Goal: Find contact information: Find contact information

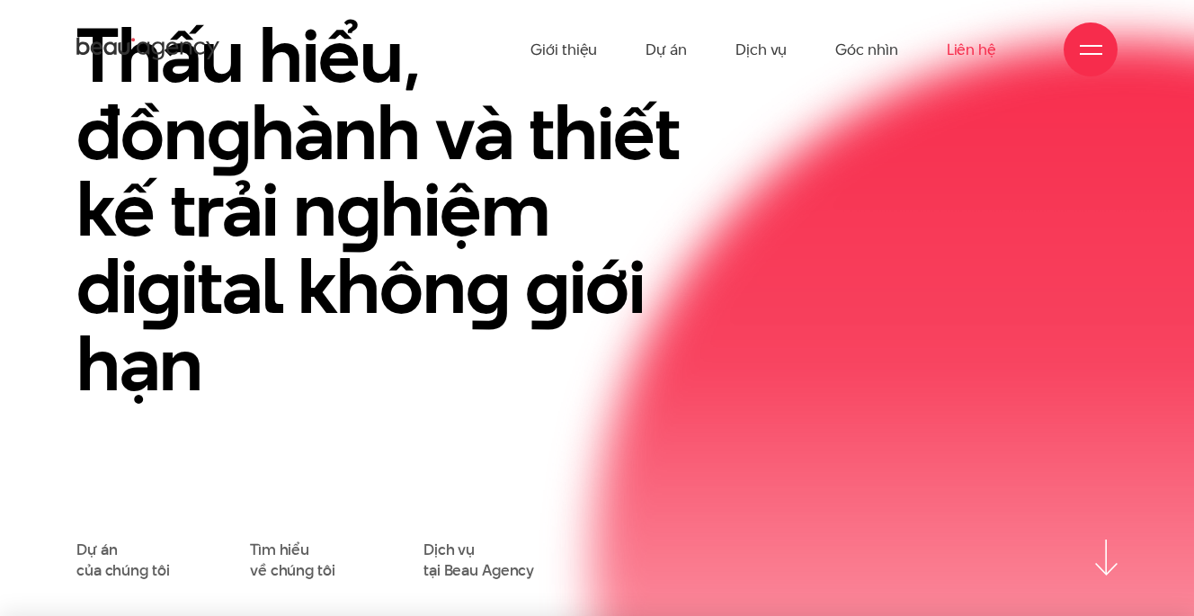
click at [981, 52] on link "Liên hệ" at bounding box center [970, 49] width 49 height 99
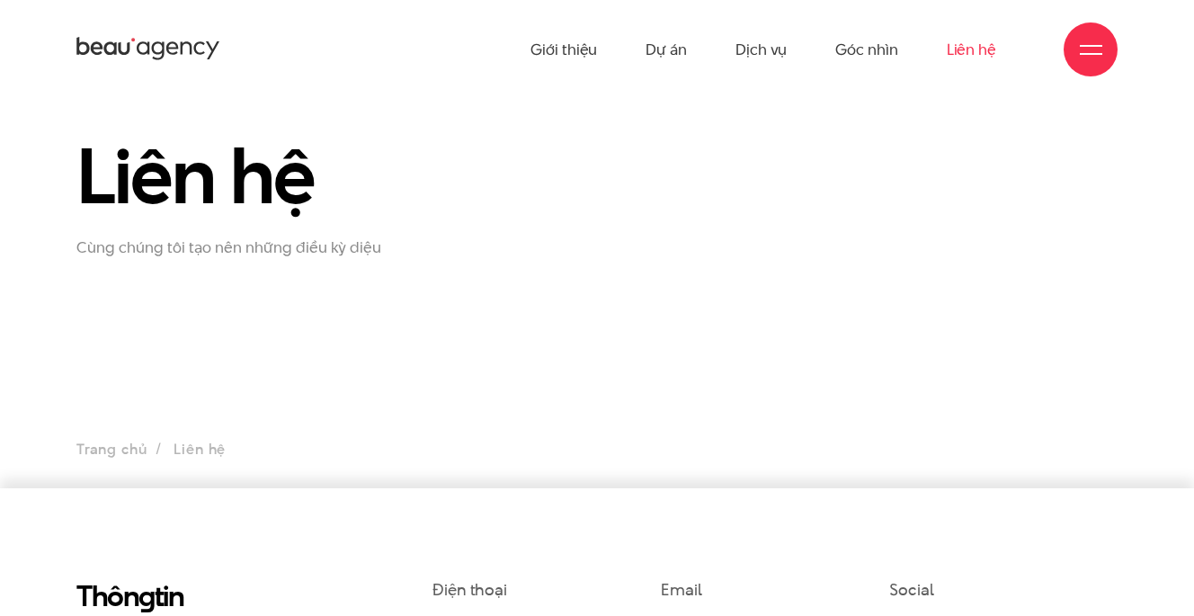
scroll to position [21, 0]
click at [1094, 37] on div at bounding box center [1090, 49] width 54 height 54
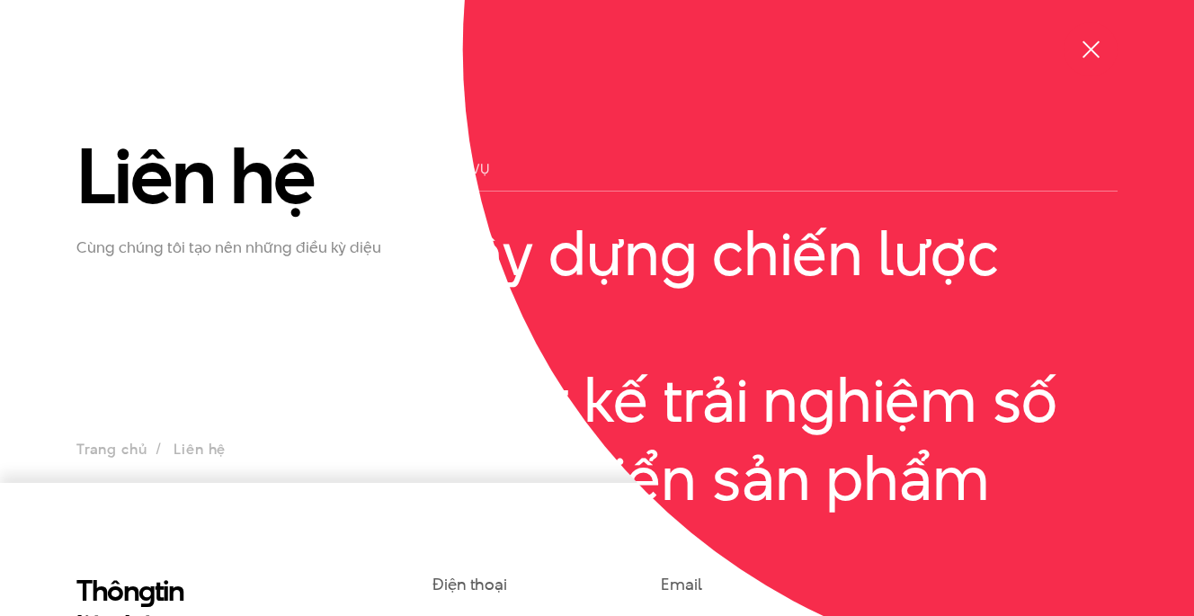
click at [1094, 37] on div at bounding box center [1090, 49] width 54 height 54
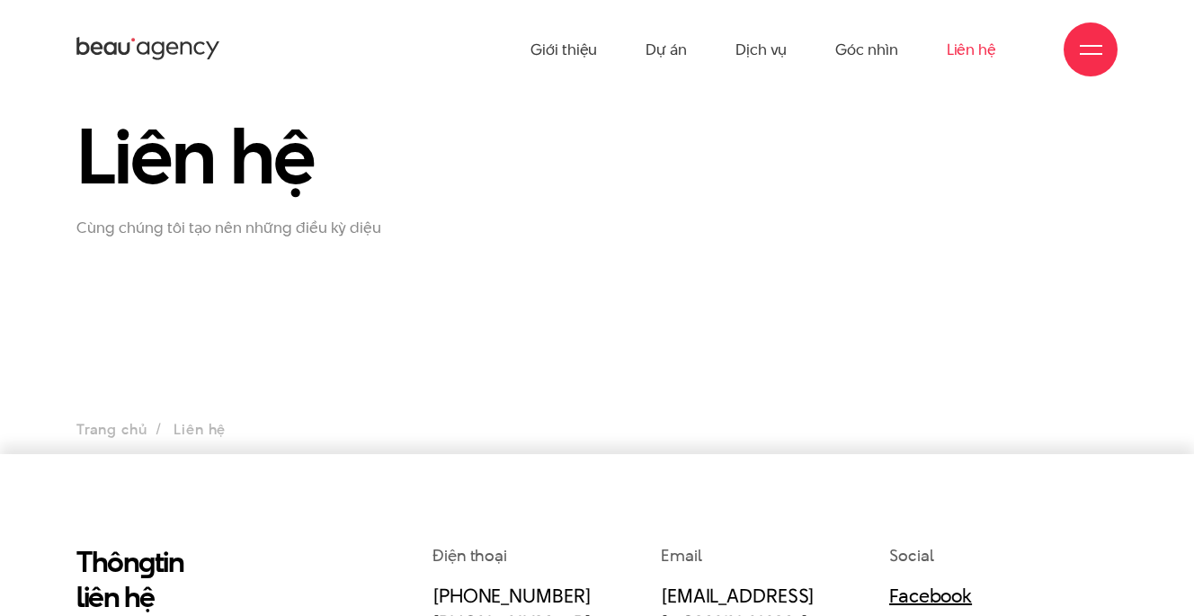
scroll to position [49, 0]
click at [191, 431] on ul "Trang chủ Liên hệ" at bounding box center [596, 431] width 1041 height 25
click at [146, 430] on link "Trang chủ" at bounding box center [111, 431] width 70 height 21
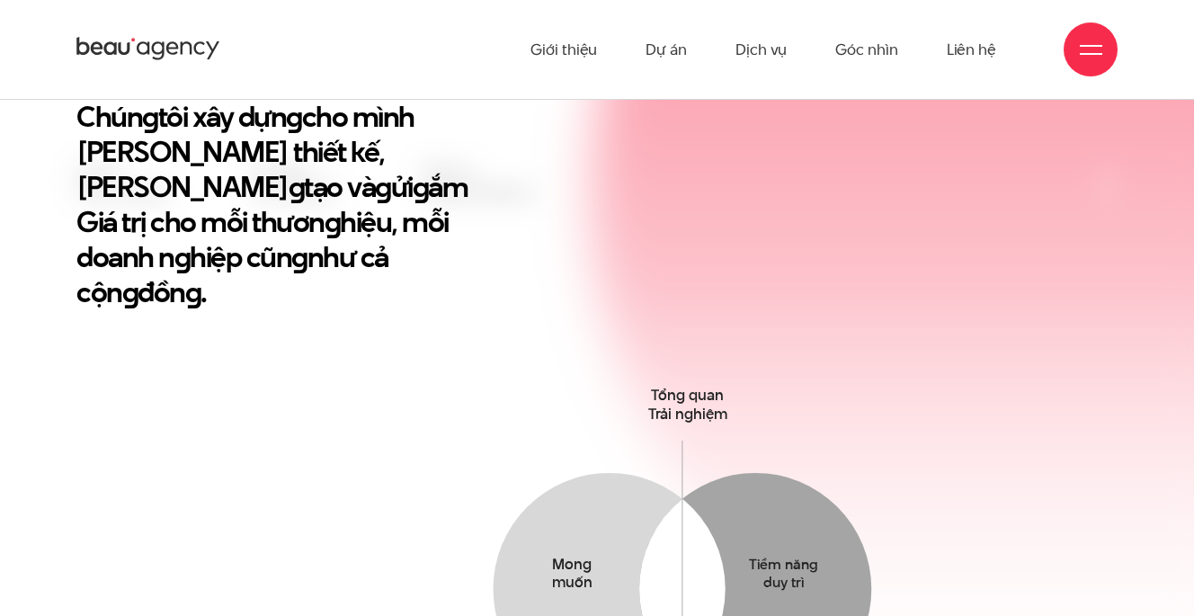
scroll to position [470, 0]
